Goal: Navigation & Orientation: Find specific page/section

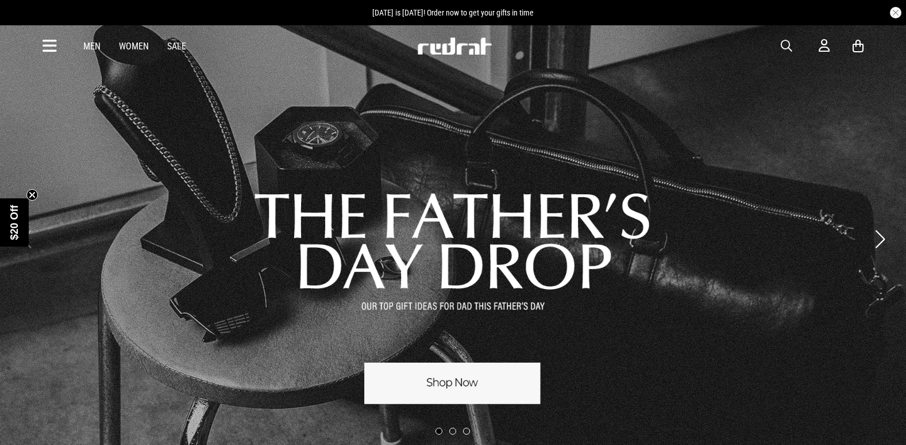
click at [880, 234] on button "Next slide" at bounding box center [880, 238] width 16 height 25
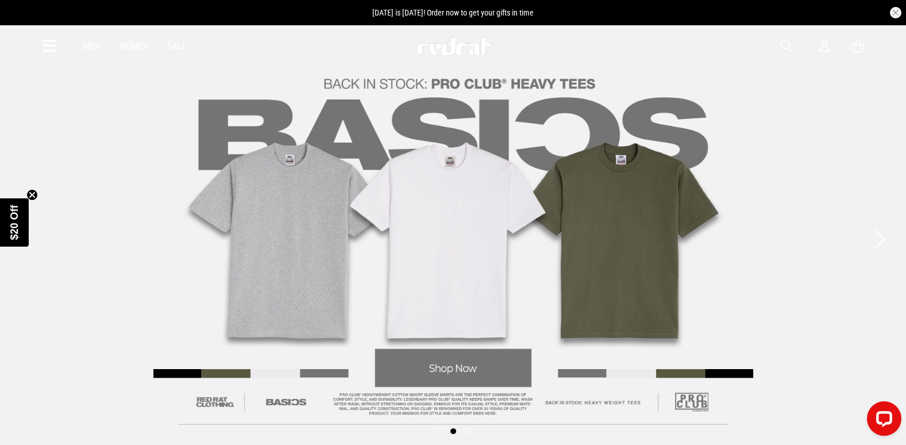
click at [865, 245] on link "2 / 3" at bounding box center [453, 239] width 906 height 430
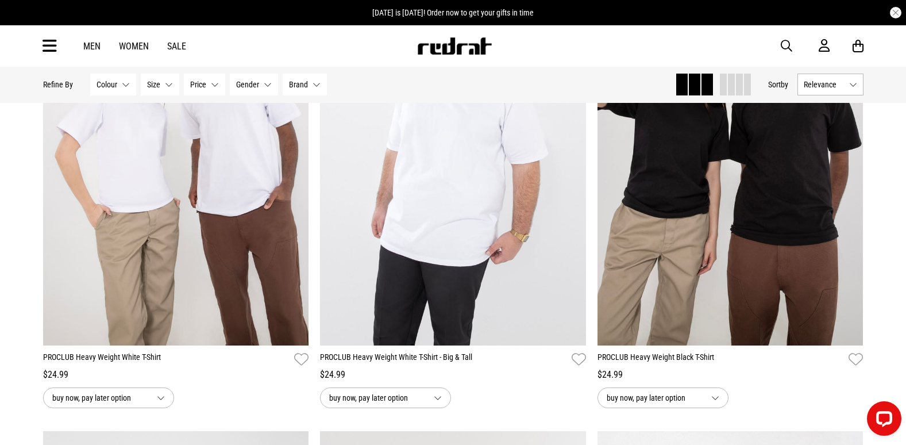
click at [43, 43] on icon at bounding box center [50, 46] width 14 height 19
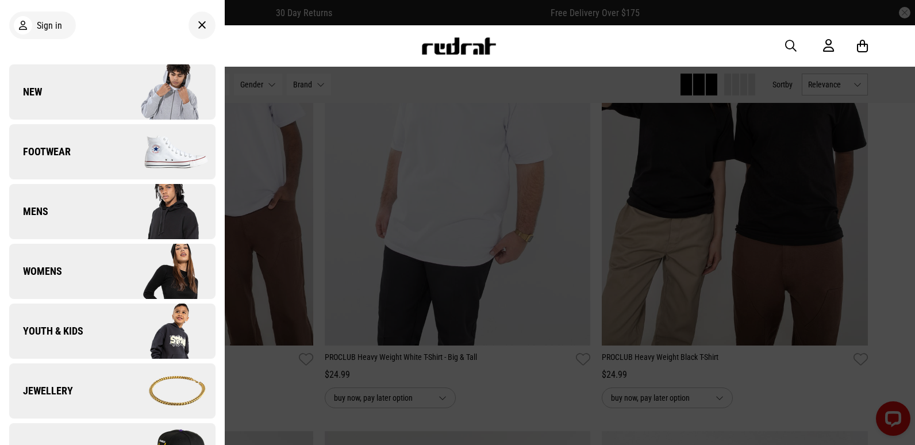
click at [113, 130] on img at bounding box center [163, 151] width 103 height 57
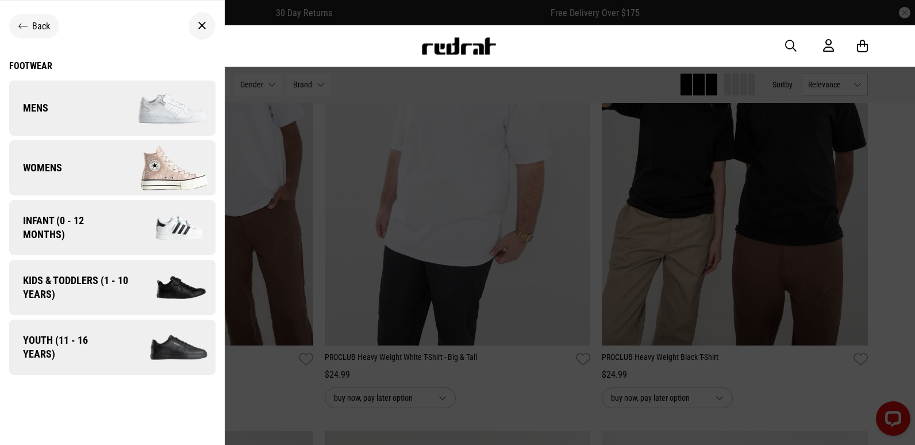
click at [48, 32] on div "Back" at bounding box center [34, 26] width 50 height 25
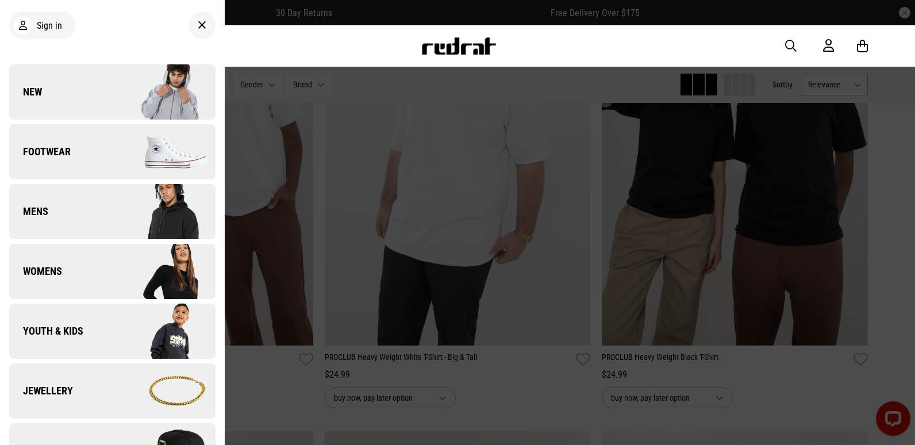
click at [98, 99] on link "New" at bounding box center [112, 91] width 206 height 55
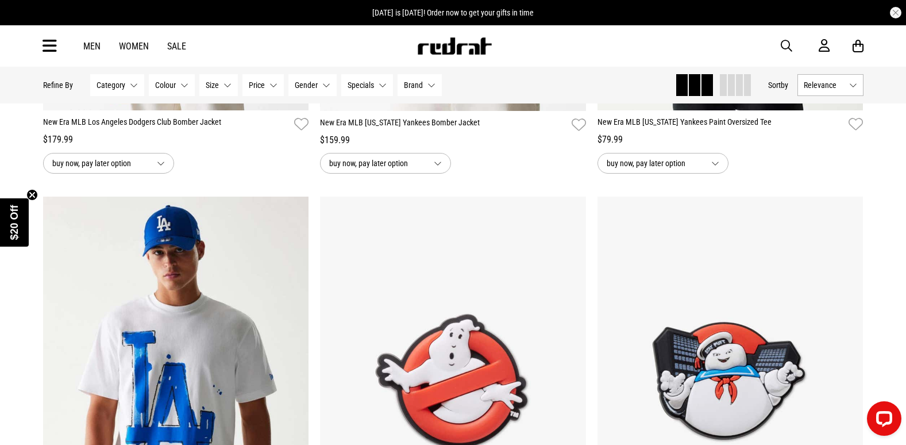
scroll to position [1609, 0]
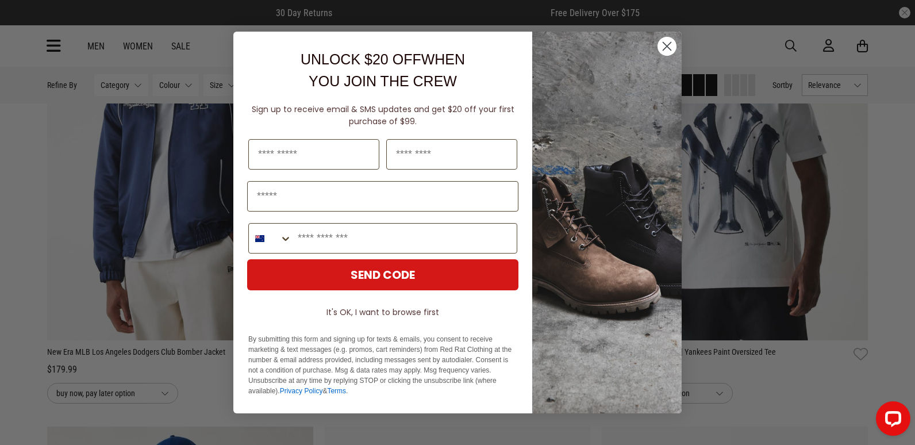
click at [665, 50] on circle "Close dialog" at bounding box center [666, 46] width 19 height 19
